Goal: Information Seeking & Learning: Check status

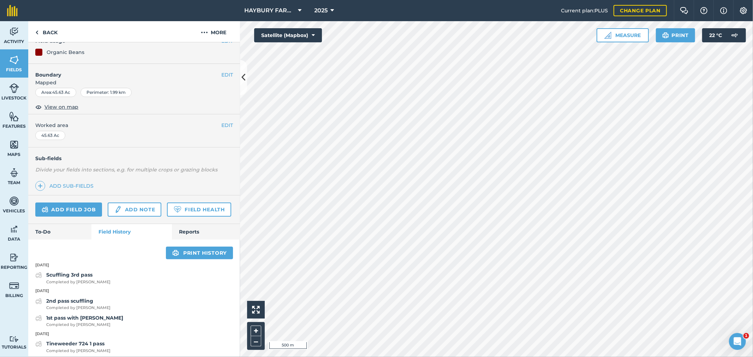
scroll to position [235, 0]
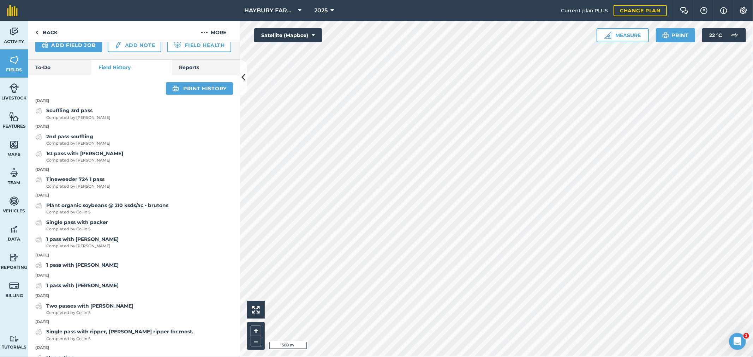
drag, startPoint x: 34, startPoint y: 114, endPoint x: 144, endPoint y: 233, distance: 161.5
click at [143, 233] on div "Single pass with packer Completed by Collin S" at bounding box center [134, 225] width 212 height 14
drag, startPoint x: 37, startPoint y: 214, endPoint x: 54, endPoint y: 216, distance: 16.7
click at [54, 199] on p "[DATE]" at bounding box center [134, 195] width 212 height 6
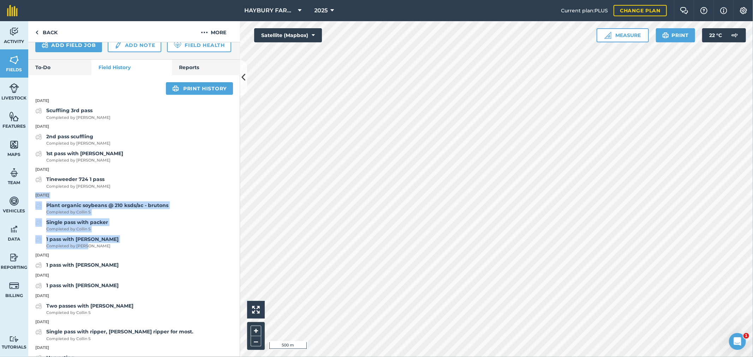
drag, startPoint x: 105, startPoint y: 266, endPoint x: 30, endPoint y: 213, distance: 91.8
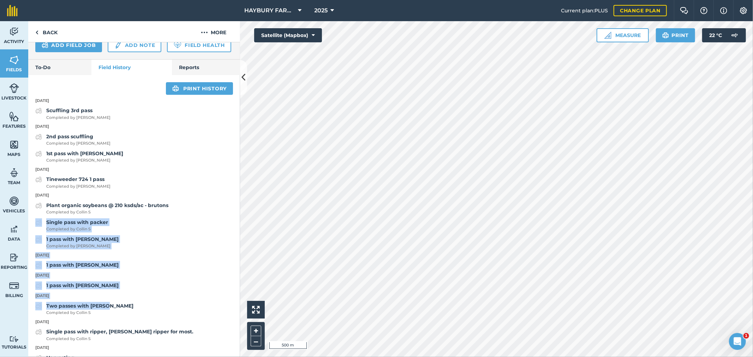
drag, startPoint x: 122, startPoint y: 327, endPoint x: 30, endPoint y: 237, distance: 129.0
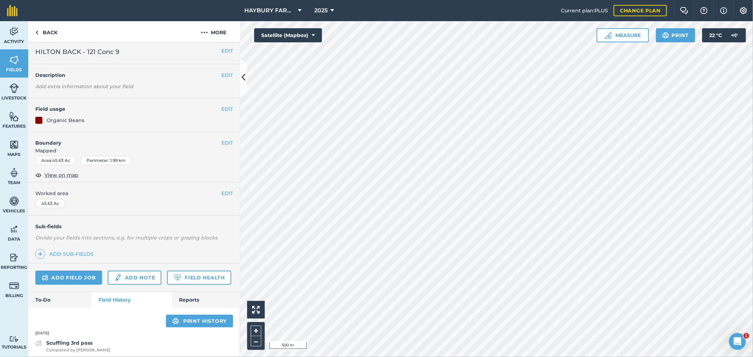
scroll to position [0, 0]
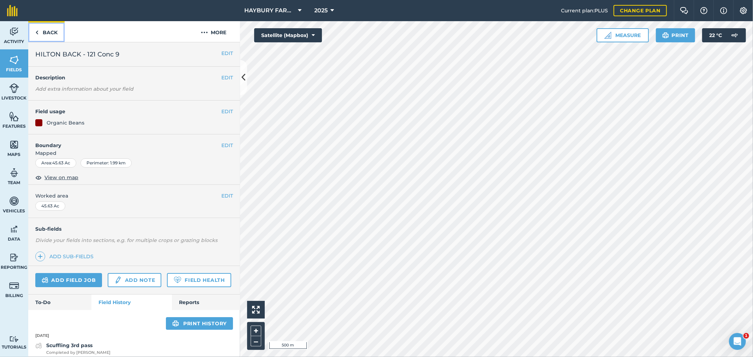
click at [42, 35] on link "Back" at bounding box center [46, 31] width 36 height 21
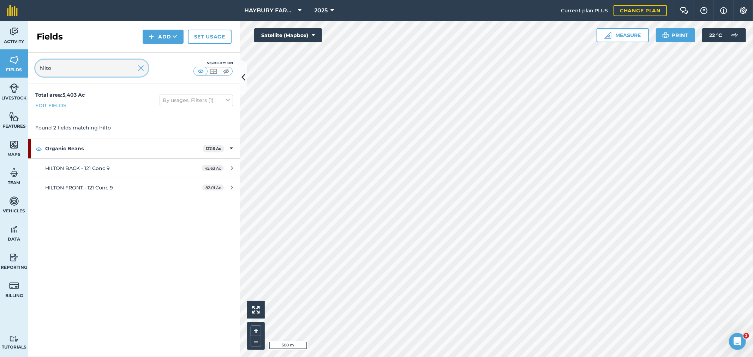
click at [64, 62] on input "hilto" at bounding box center [91, 68] width 113 height 17
click at [62, 67] on input "hilto" at bounding box center [91, 68] width 113 height 17
type input "dj"
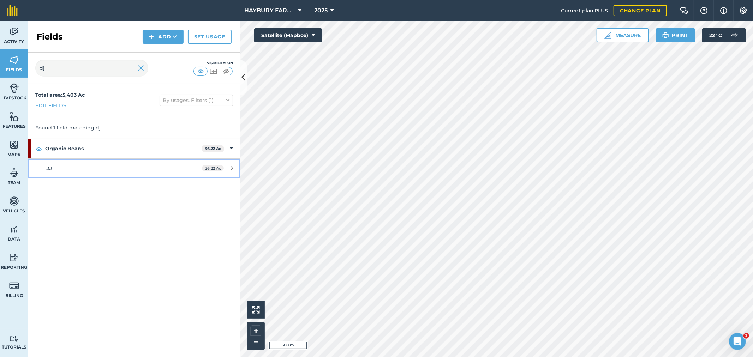
click at [54, 169] on div "DJ" at bounding box center [111, 168] width 133 height 8
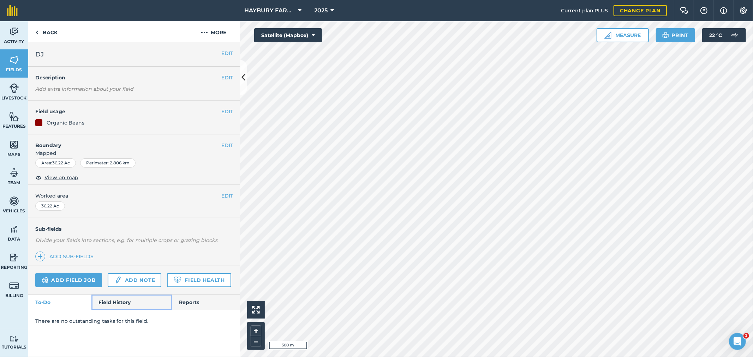
click at [114, 304] on link "Field History" at bounding box center [131, 303] width 80 height 16
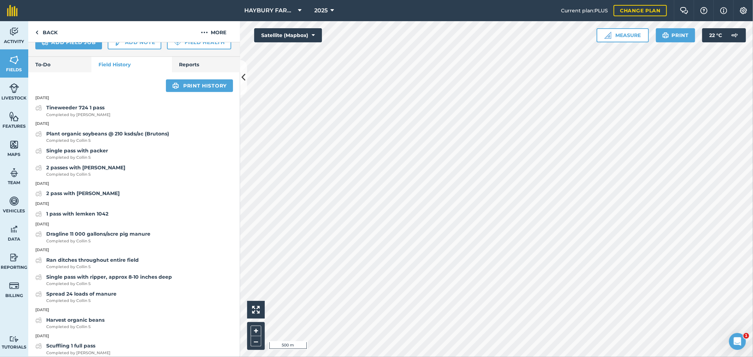
scroll to position [274, 0]
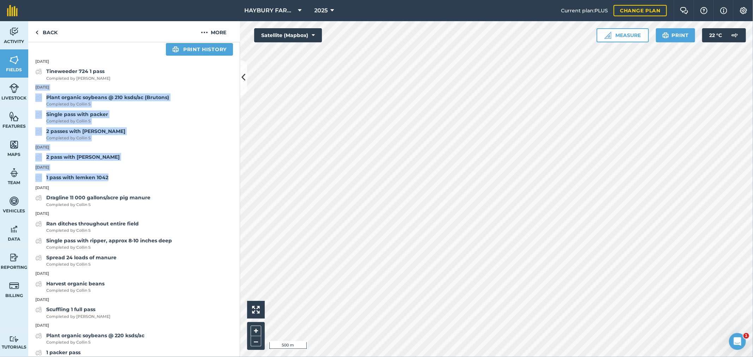
drag, startPoint x: 135, startPoint y: 198, endPoint x: 35, endPoint y: 107, distance: 135.1
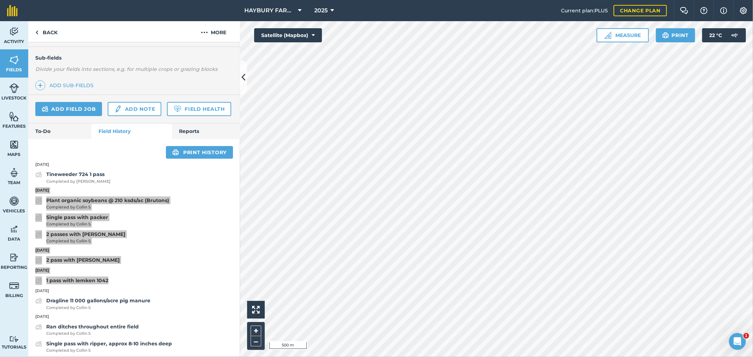
scroll to position [196, 0]
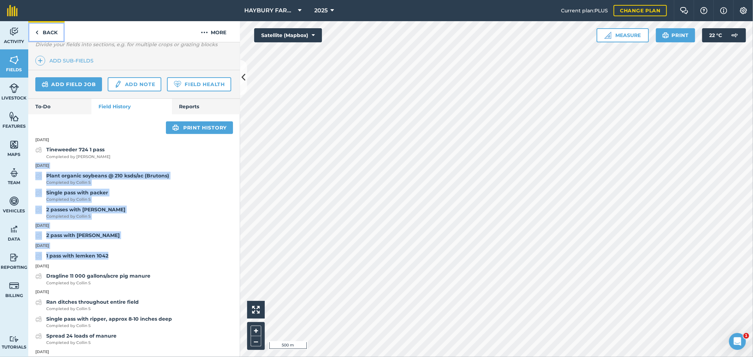
click at [34, 26] on link "Back" at bounding box center [46, 31] width 36 height 21
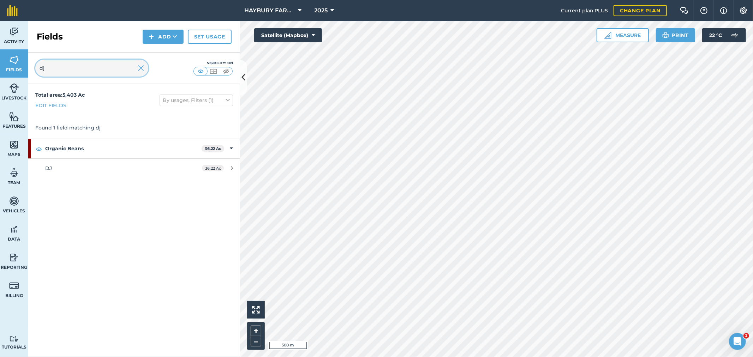
drag, startPoint x: 37, startPoint y: 71, endPoint x: 0, endPoint y: 62, distance: 38.3
click at [0, 62] on div "Activity Fields Livestock Features Maps Team Vehicles Data Reporting Billing Tu…" at bounding box center [376, 189] width 753 height 336
type input "haybu"
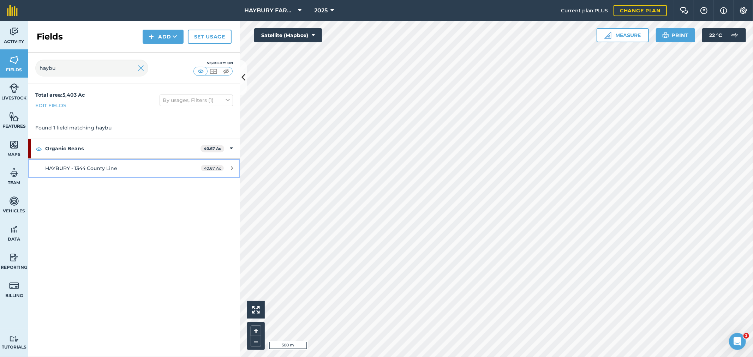
click at [77, 171] on span "HAYBURY - 1344 County Line" at bounding box center [81, 168] width 72 height 6
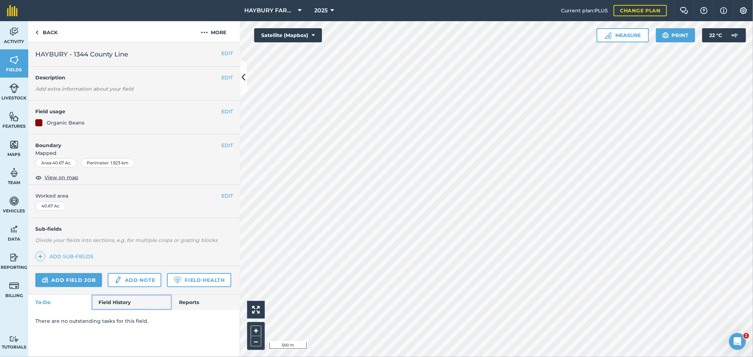
click at [106, 301] on link "Field History" at bounding box center [131, 303] width 80 height 16
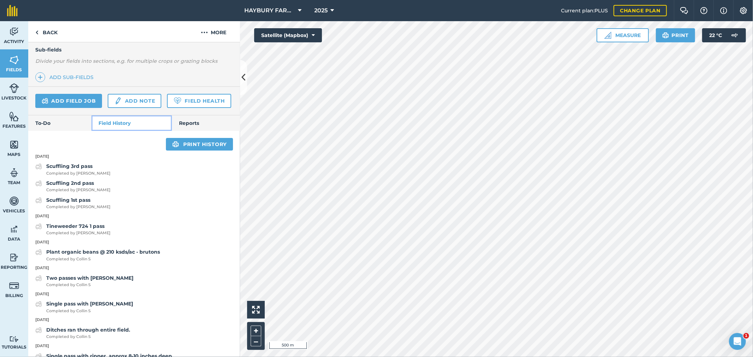
scroll to position [235, 0]
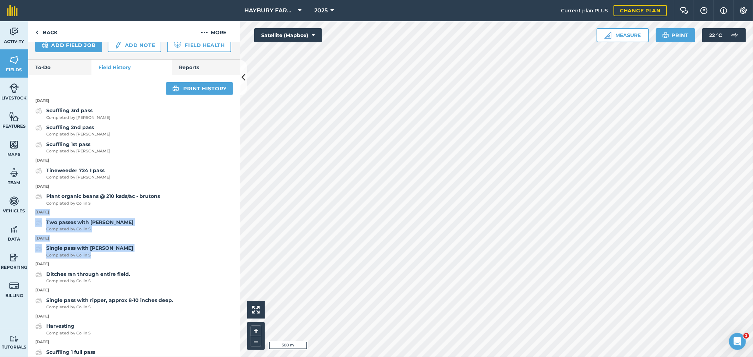
drag, startPoint x: 109, startPoint y: 275, endPoint x: 34, endPoint y: 230, distance: 87.3
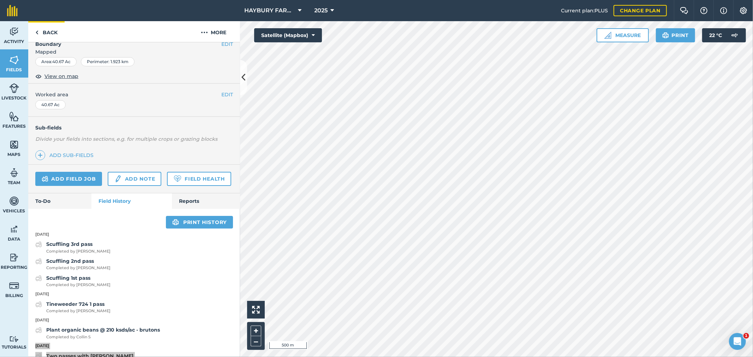
scroll to position [39, 0]
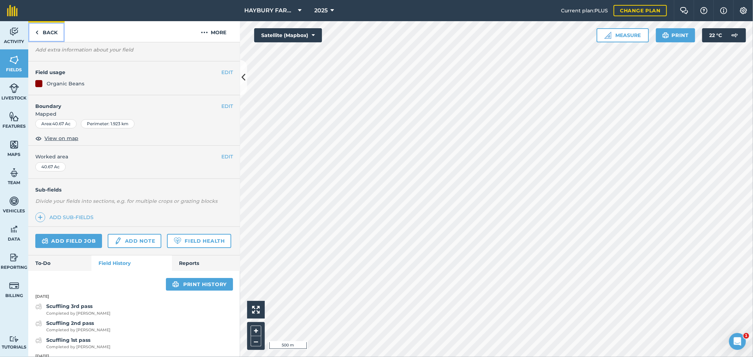
click at [45, 28] on link "Back" at bounding box center [46, 31] width 36 height 21
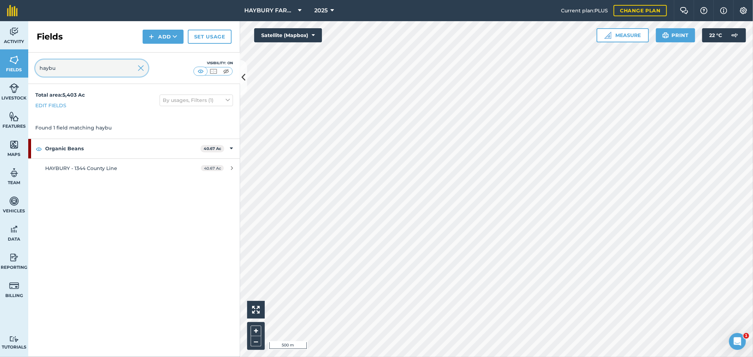
click at [62, 65] on input "haybu" at bounding box center [91, 68] width 113 height 17
drag, startPoint x: 62, startPoint y: 71, endPoint x: 1, endPoint y: 57, distance: 62.2
click at [1, 57] on div "Activity Fields Livestock Features Maps Team Vehicles Data Reporting Billing Tu…" at bounding box center [376, 189] width 753 height 336
type input "dump"
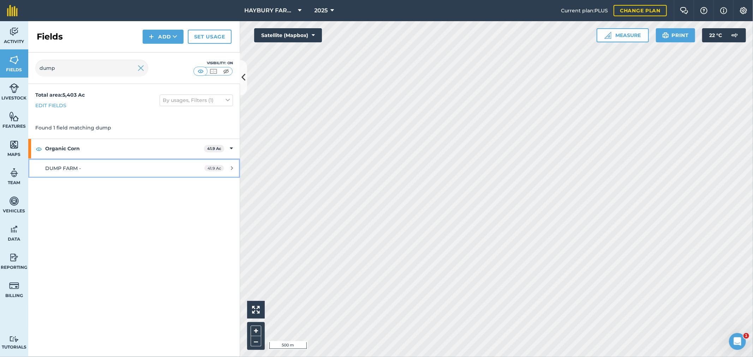
click at [86, 171] on div "DUMP FARM -" at bounding box center [111, 168] width 133 height 8
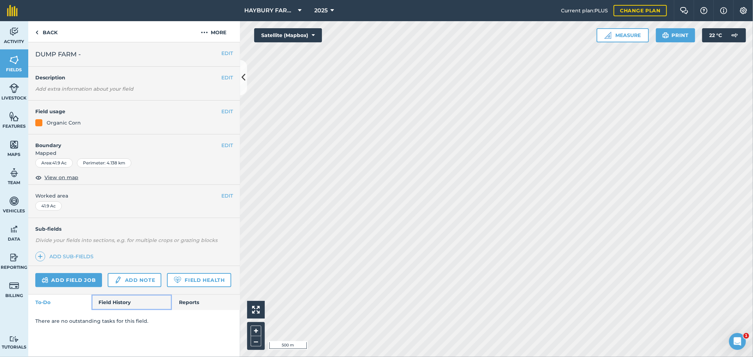
click at [122, 300] on link "Field History" at bounding box center [131, 303] width 80 height 16
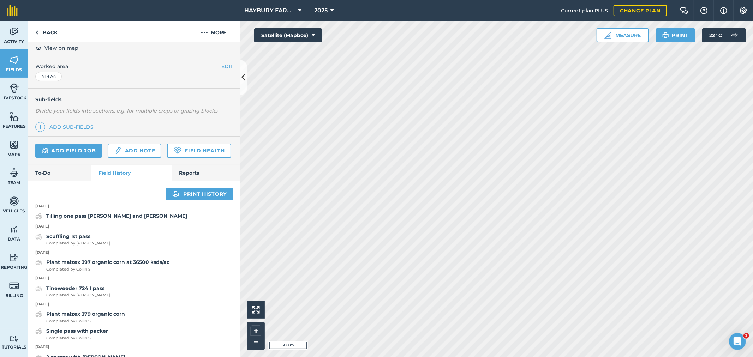
scroll to position [235, 0]
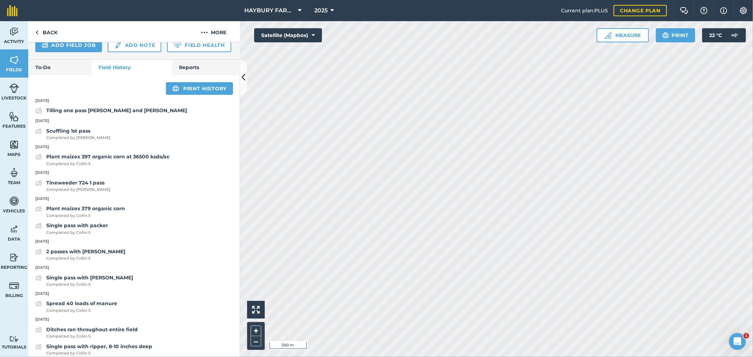
click at [170, 288] on div "Single pass with [PERSON_NAME] Completed by [PERSON_NAME] S" at bounding box center [134, 281] width 212 height 14
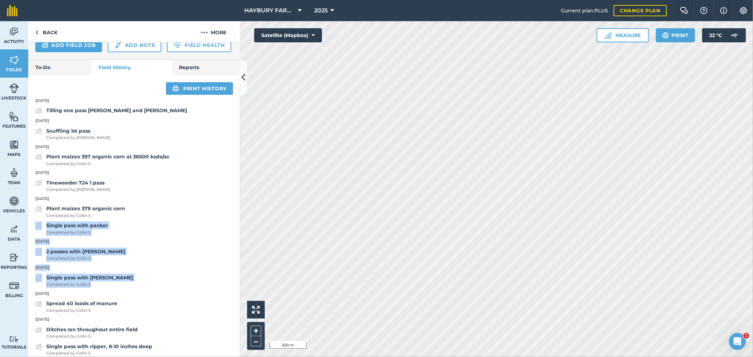
drag, startPoint x: 145, startPoint y: 305, endPoint x: 29, endPoint y: 241, distance: 132.2
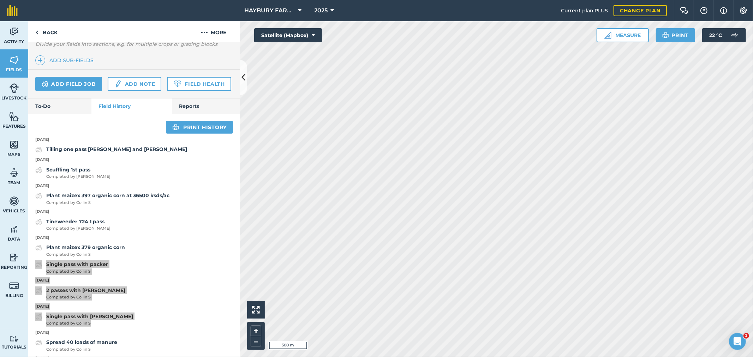
scroll to position [196, 0]
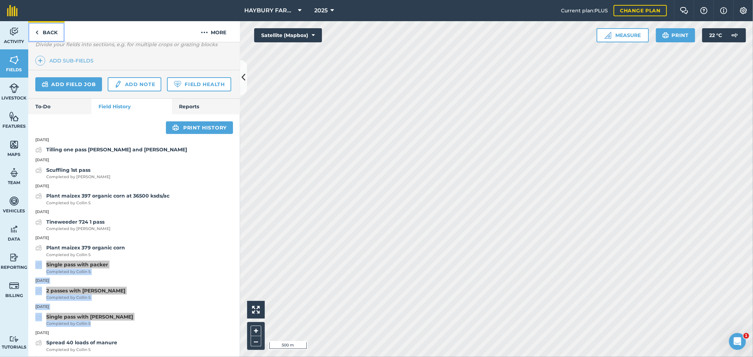
click at [45, 32] on link "Back" at bounding box center [46, 31] width 36 height 21
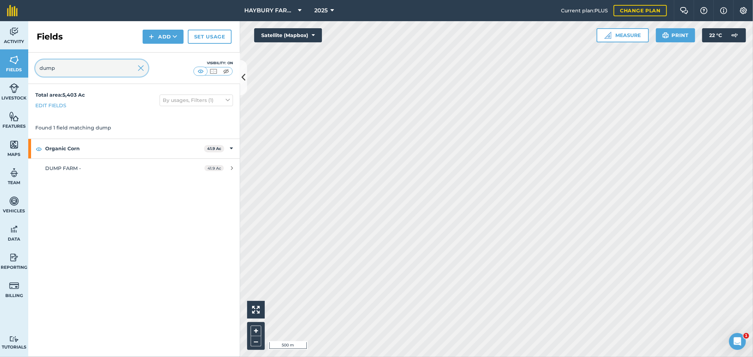
drag, startPoint x: 37, startPoint y: 68, endPoint x: 20, endPoint y: 65, distance: 17.2
click at [20, 65] on div "Activity Fields Livestock Features Maps Team Vehicles Data Reporting Billing Tu…" at bounding box center [376, 189] width 753 height 336
type input "alluck"
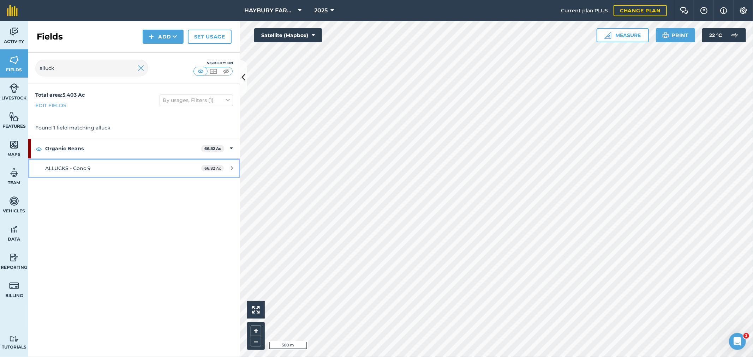
click at [62, 169] on span "ALLUCKS - Conc 9" at bounding box center [68, 168] width 46 height 6
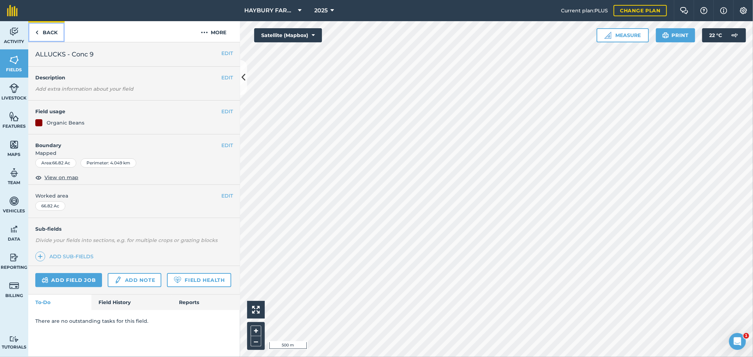
click at [48, 33] on link "Back" at bounding box center [46, 31] width 36 height 21
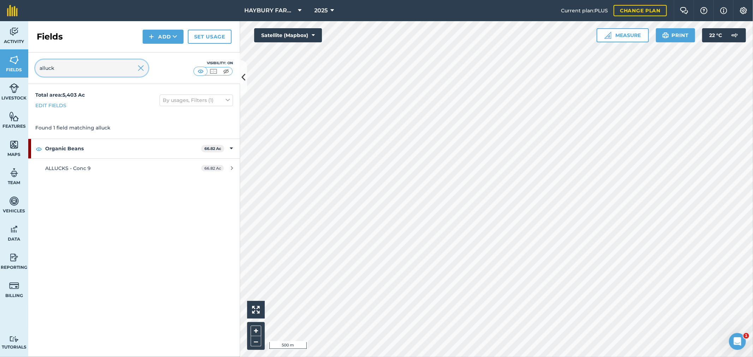
click at [64, 67] on input "alluck" at bounding box center [91, 68] width 113 height 17
type input "fire"
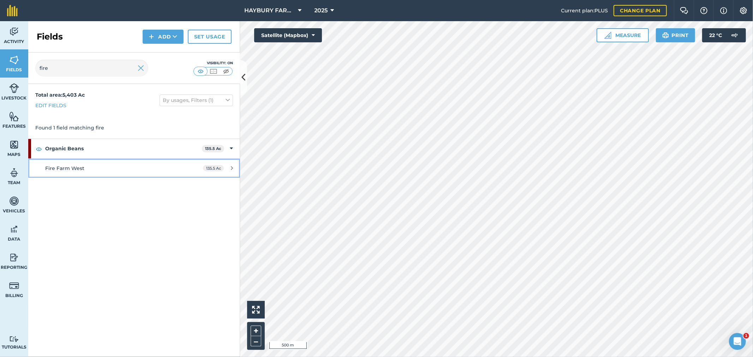
click at [100, 168] on div "Fire Farm West" at bounding box center [111, 168] width 133 height 8
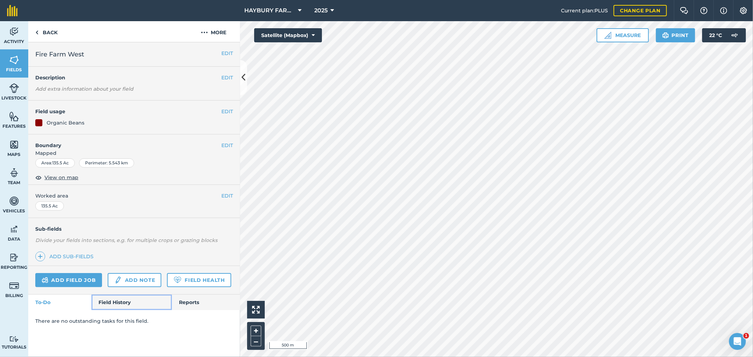
click at [119, 295] on link "Field History" at bounding box center [131, 303] width 80 height 16
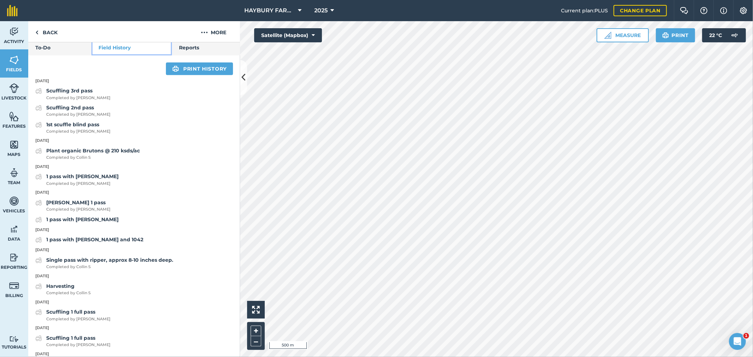
scroll to position [274, 0]
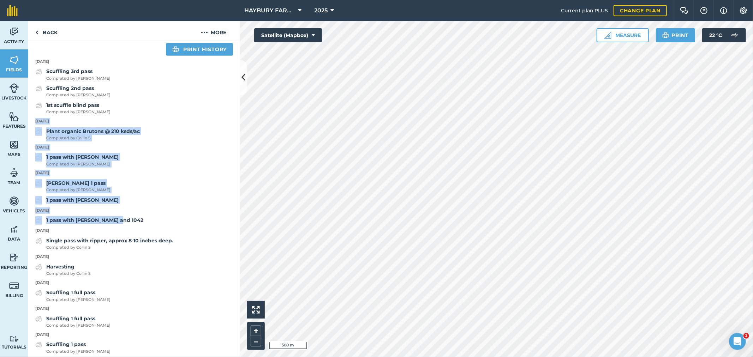
drag, startPoint x: 136, startPoint y: 239, endPoint x: 32, endPoint y: 139, distance: 143.5
click at [43, 20] on nav "HAYBURY FARMS INC 2025" at bounding box center [293, 10] width 536 height 21
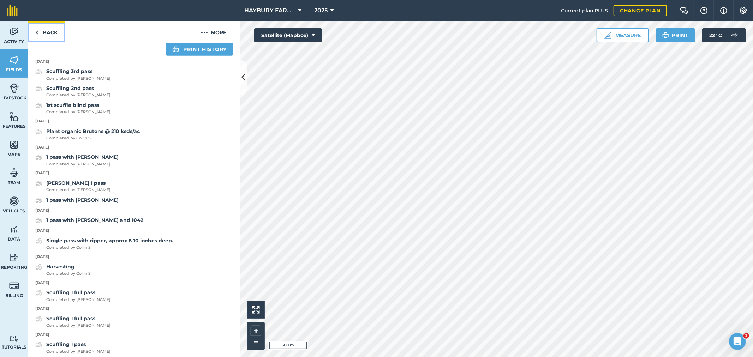
click at [44, 29] on link "Back" at bounding box center [46, 31] width 36 height 21
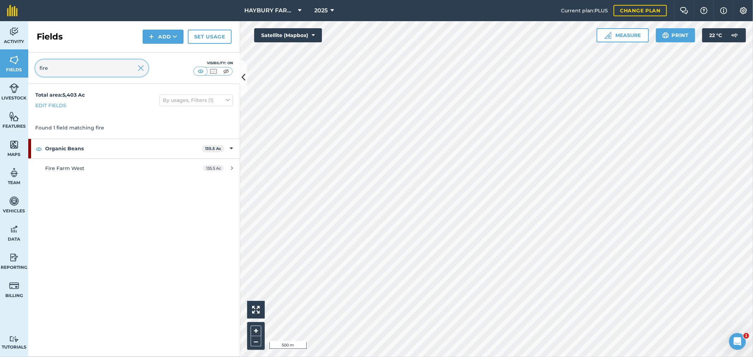
click at [85, 68] on input "fire" at bounding box center [91, 68] width 113 height 17
type input "[PERSON_NAME]"
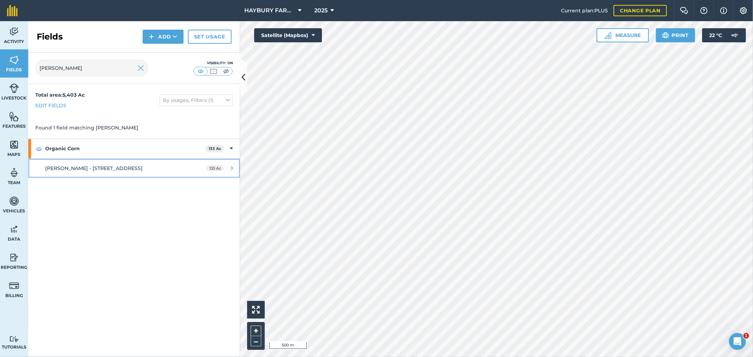
click at [67, 173] on link "[PERSON_NAME] - [STREET_ADDRESS]" at bounding box center [134, 168] width 212 height 19
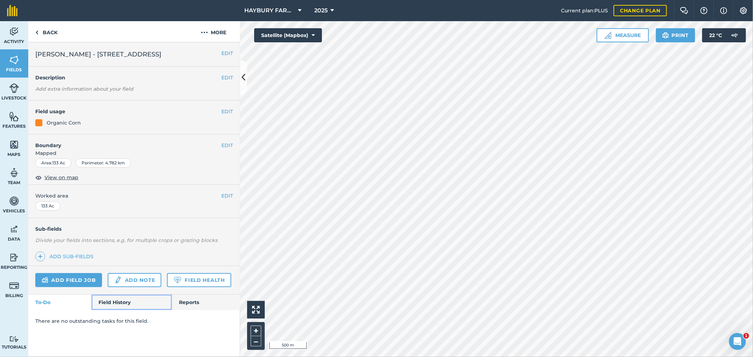
click at [120, 306] on link "Field History" at bounding box center [131, 303] width 80 height 16
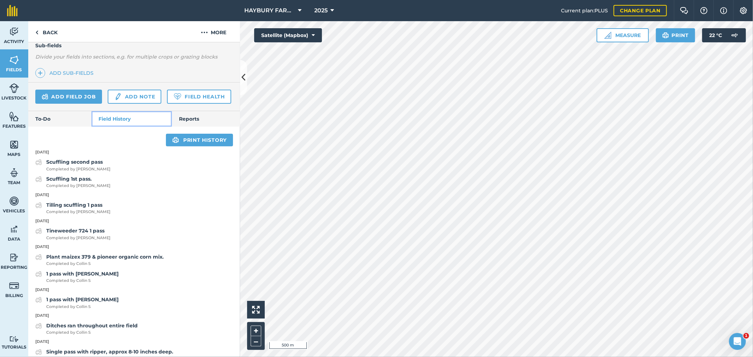
scroll to position [196, 0]
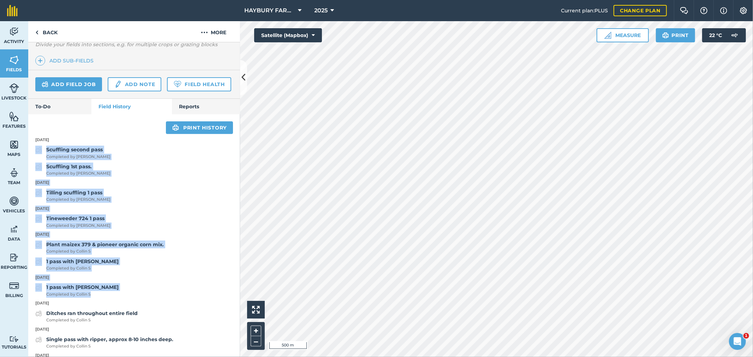
drag, startPoint x: 106, startPoint y: 311, endPoint x: 37, endPoint y: 164, distance: 162.3
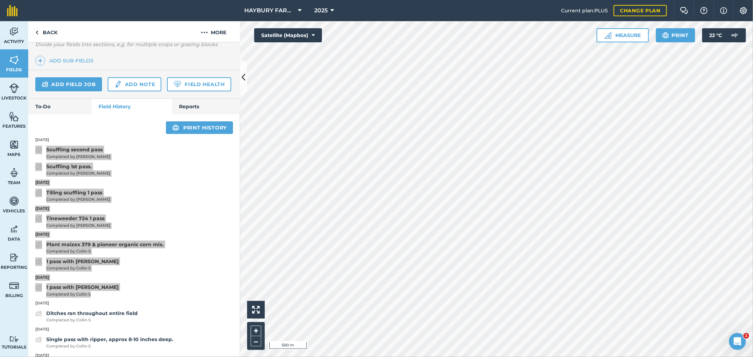
scroll to position [39, 0]
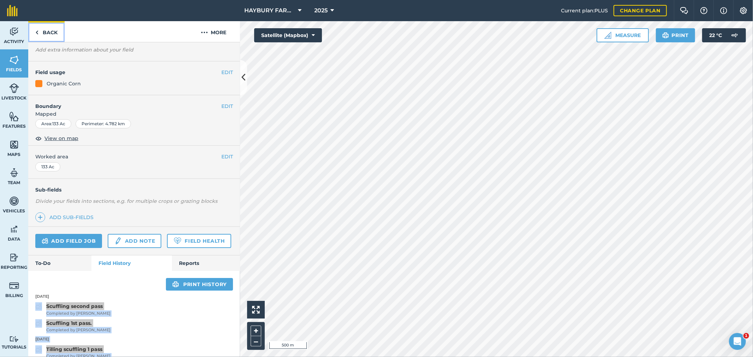
click at [48, 30] on link "Back" at bounding box center [46, 31] width 36 height 21
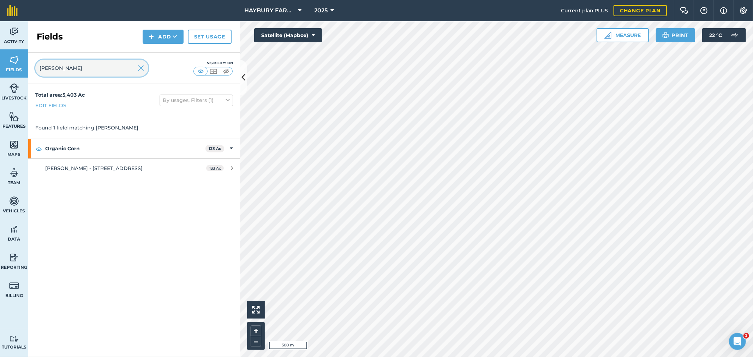
click at [69, 76] on input "[PERSON_NAME]" at bounding box center [91, 68] width 113 height 17
click at [68, 71] on input "[PERSON_NAME]" at bounding box center [91, 68] width 113 height 17
type input "va"
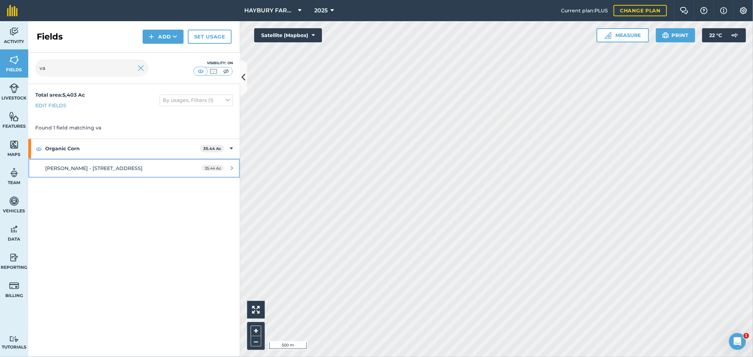
click at [70, 171] on div "[PERSON_NAME] - [STREET_ADDRESS]" at bounding box center [111, 168] width 133 height 8
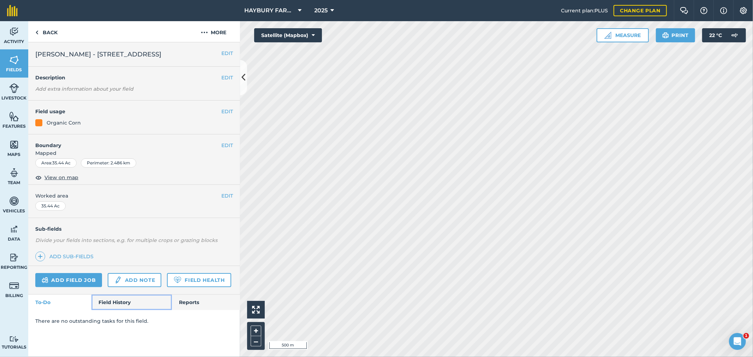
click at [119, 304] on link "Field History" at bounding box center [131, 303] width 80 height 16
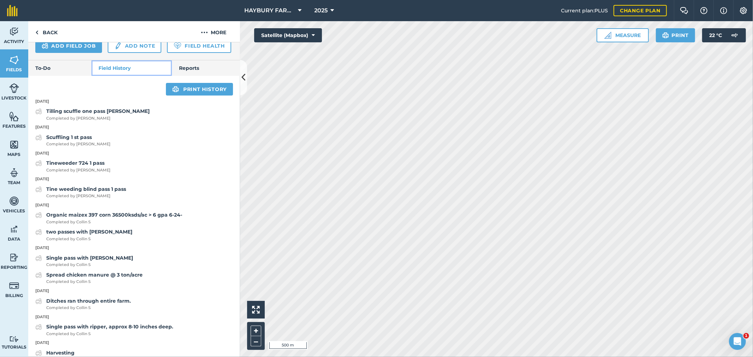
scroll to position [235, 0]
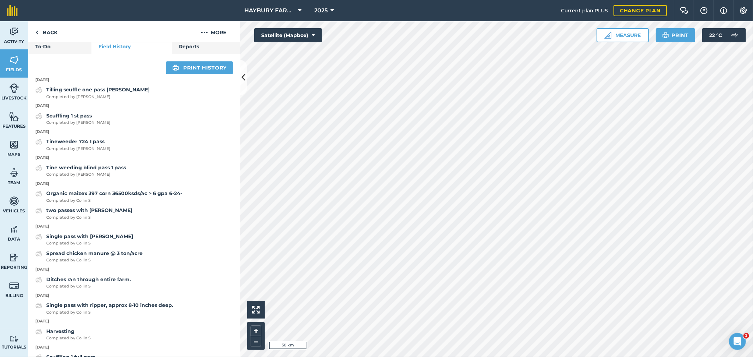
scroll to position [274, 0]
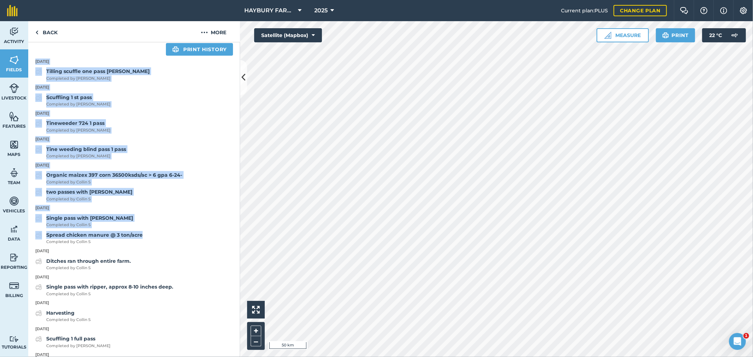
drag, startPoint x: 150, startPoint y: 255, endPoint x: 35, endPoint y: 73, distance: 215.1
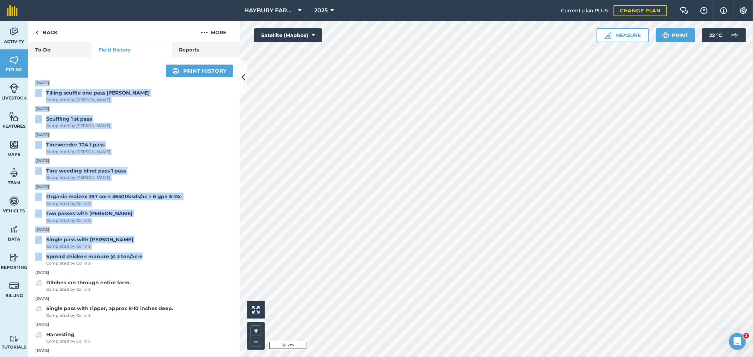
scroll to position [235, 0]
